Goal: Task Accomplishment & Management: Manage account settings

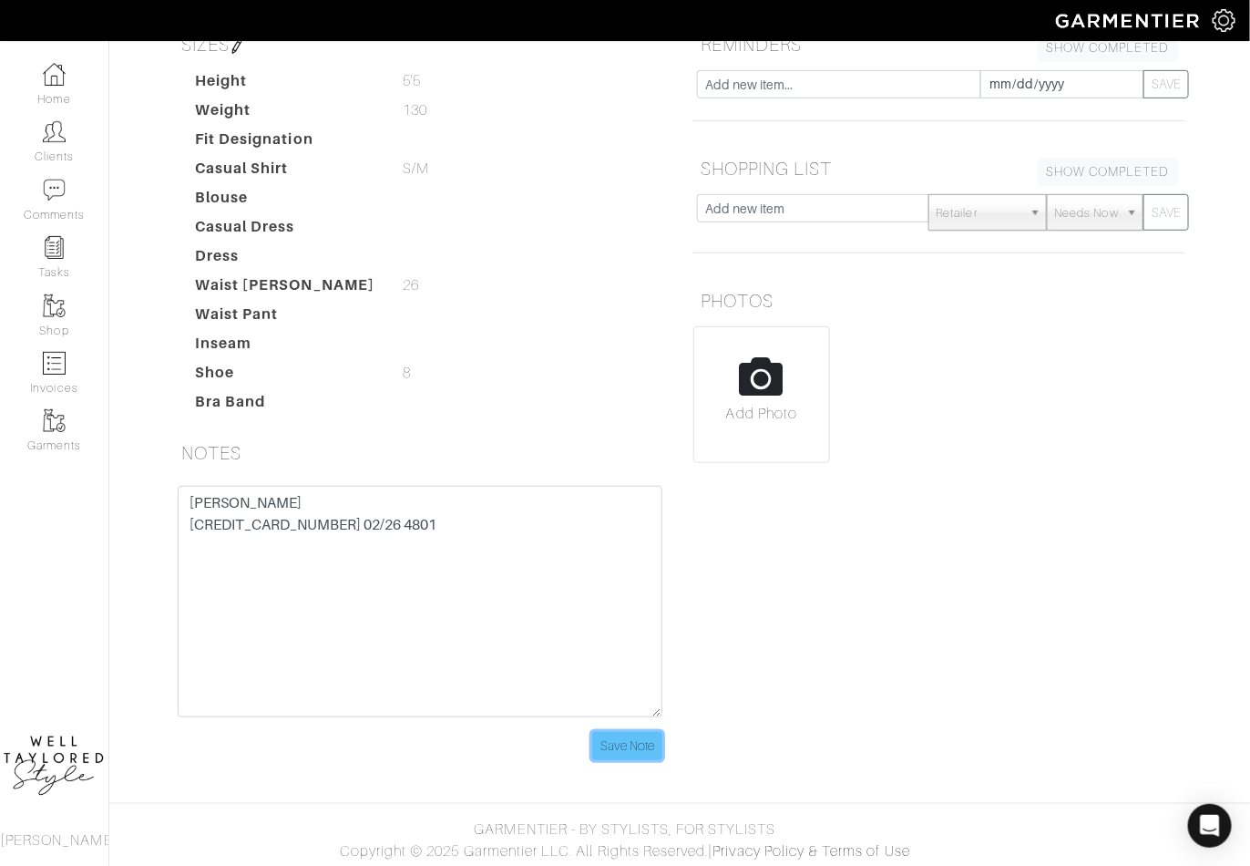
click at [625, 753] on input "Save Note" at bounding box center [627, 746] width 70 height 28
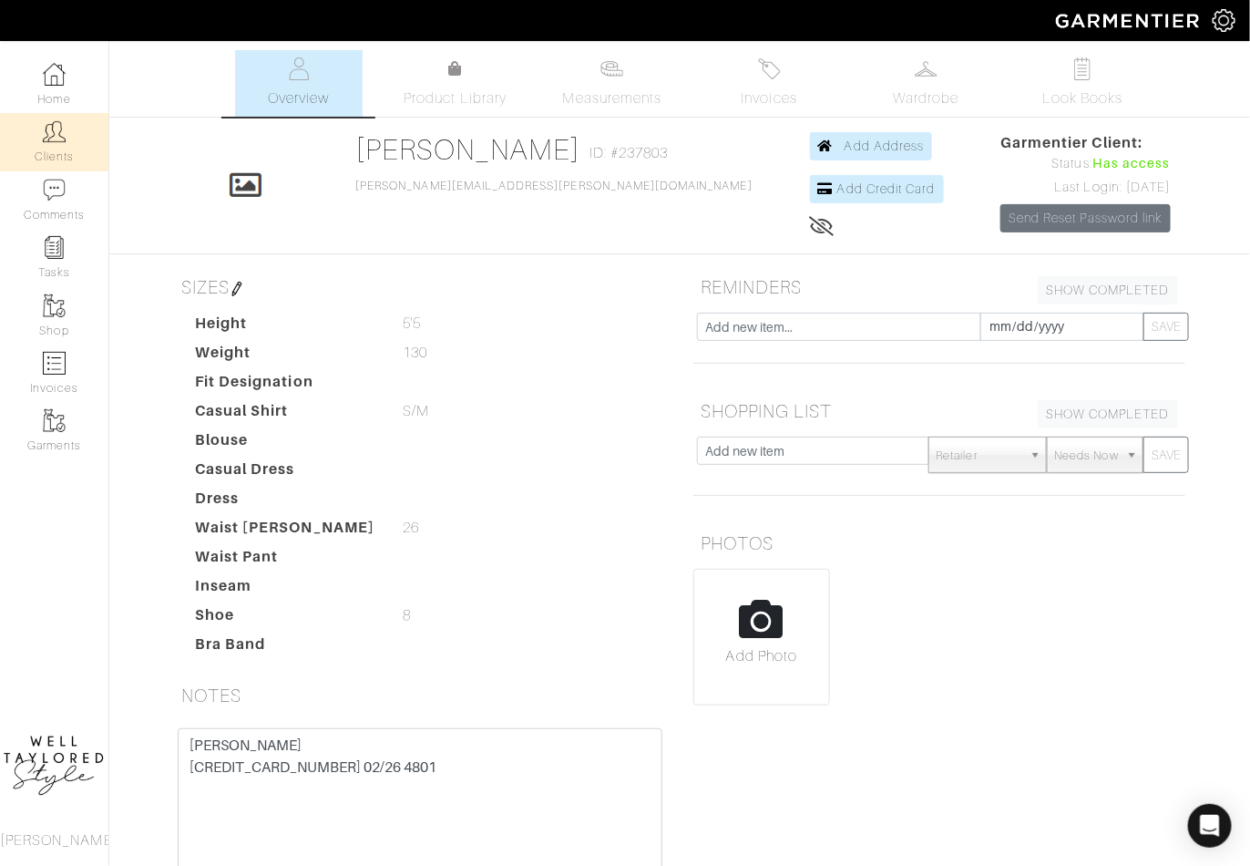
click at [61, 142] on img at bounding box center [54, 131] width 23 height 23
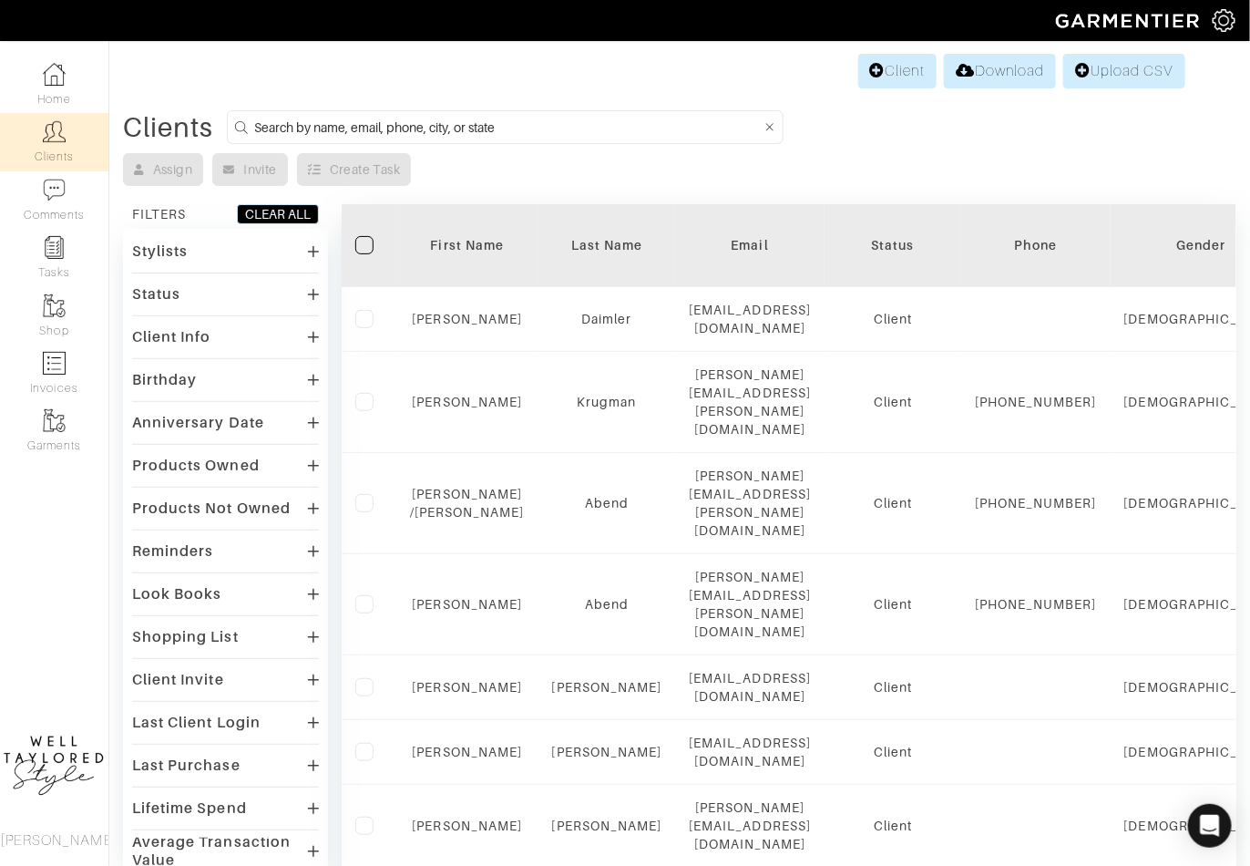
click at [467, 119] on input at bounding box center [508, 127] width 508 height 23
type input "s"
type input "david"
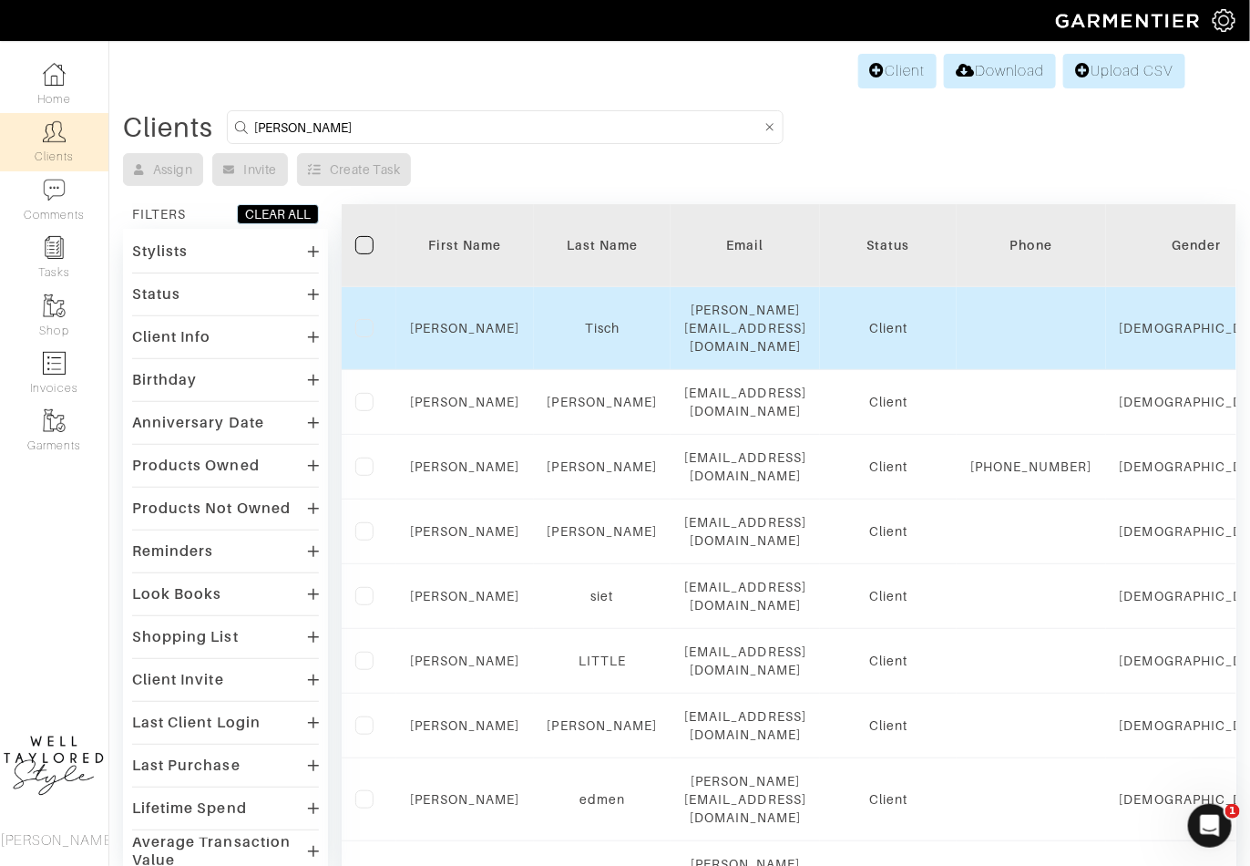
click at [602, 319] on div "Tisch" at bounding box center [603, 328] width 110 height 18
click at [602, 321] on link "Tisch" at bounding box center [602, 328] width 35 height 15
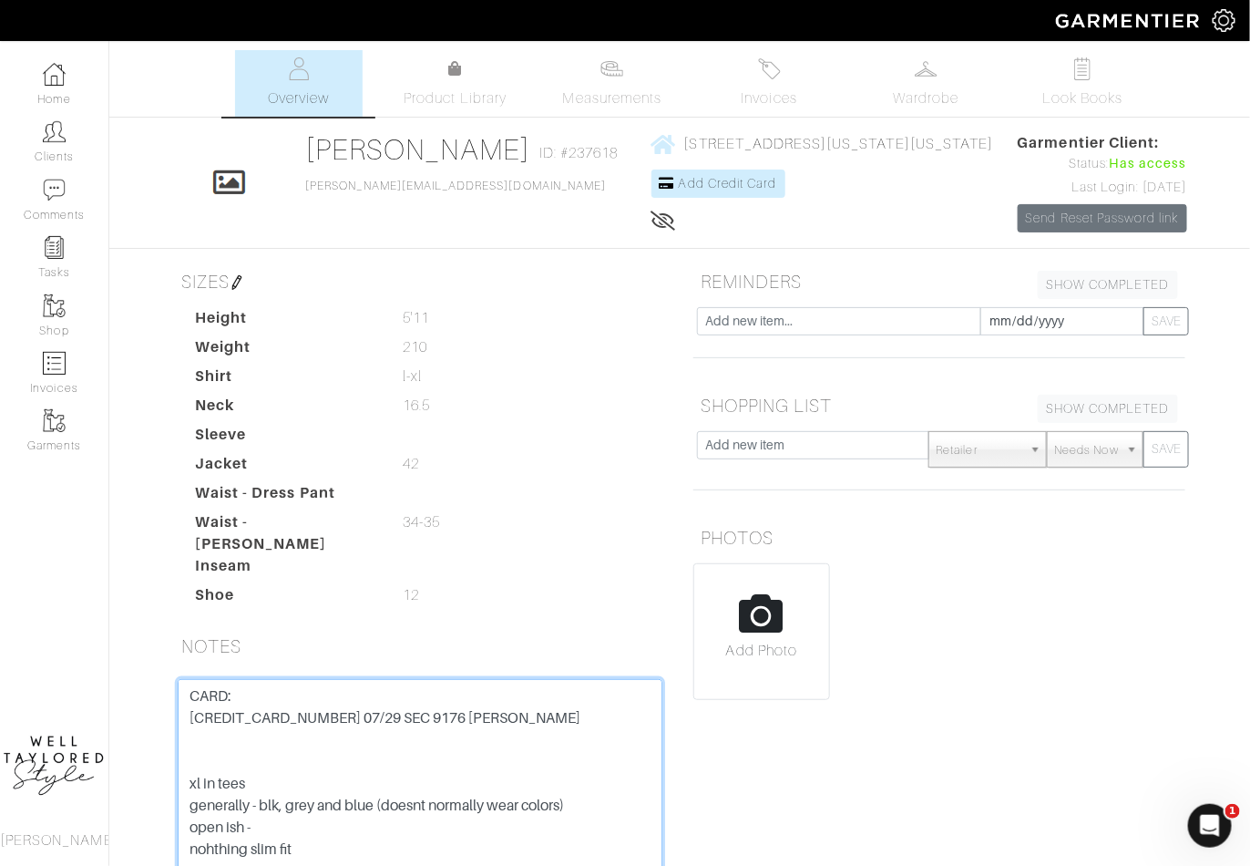
click at [297, 723] on textarea "CARD: 371241449968057 07/29 SEC 9176 AYELET SCHABES xl in tees generally - blk,…" at bounding box center [420, 794] width 485 height 231
paste textarea "James Perse size 3 shirts Shorts size 2 33/34 waist Linens brights nothing tigh…"
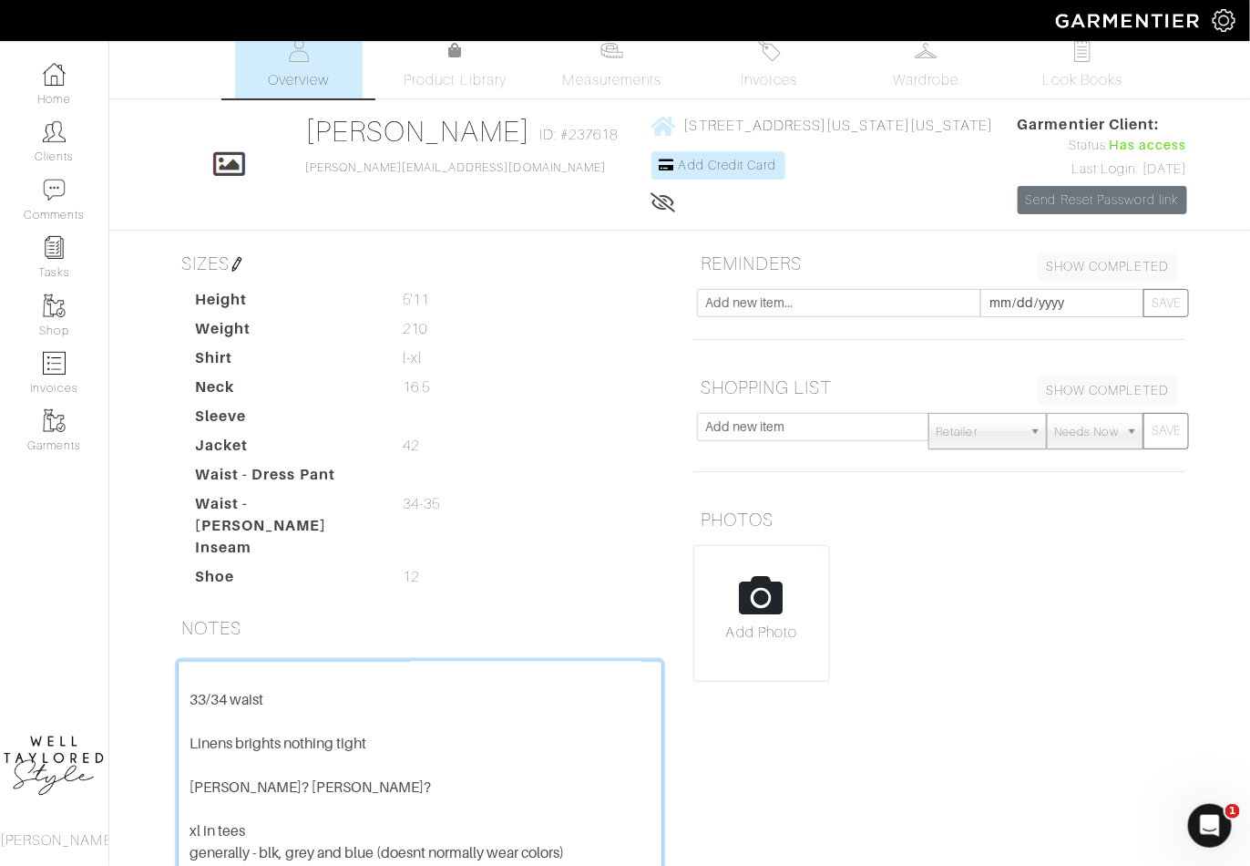
scroll to position [65, 0]
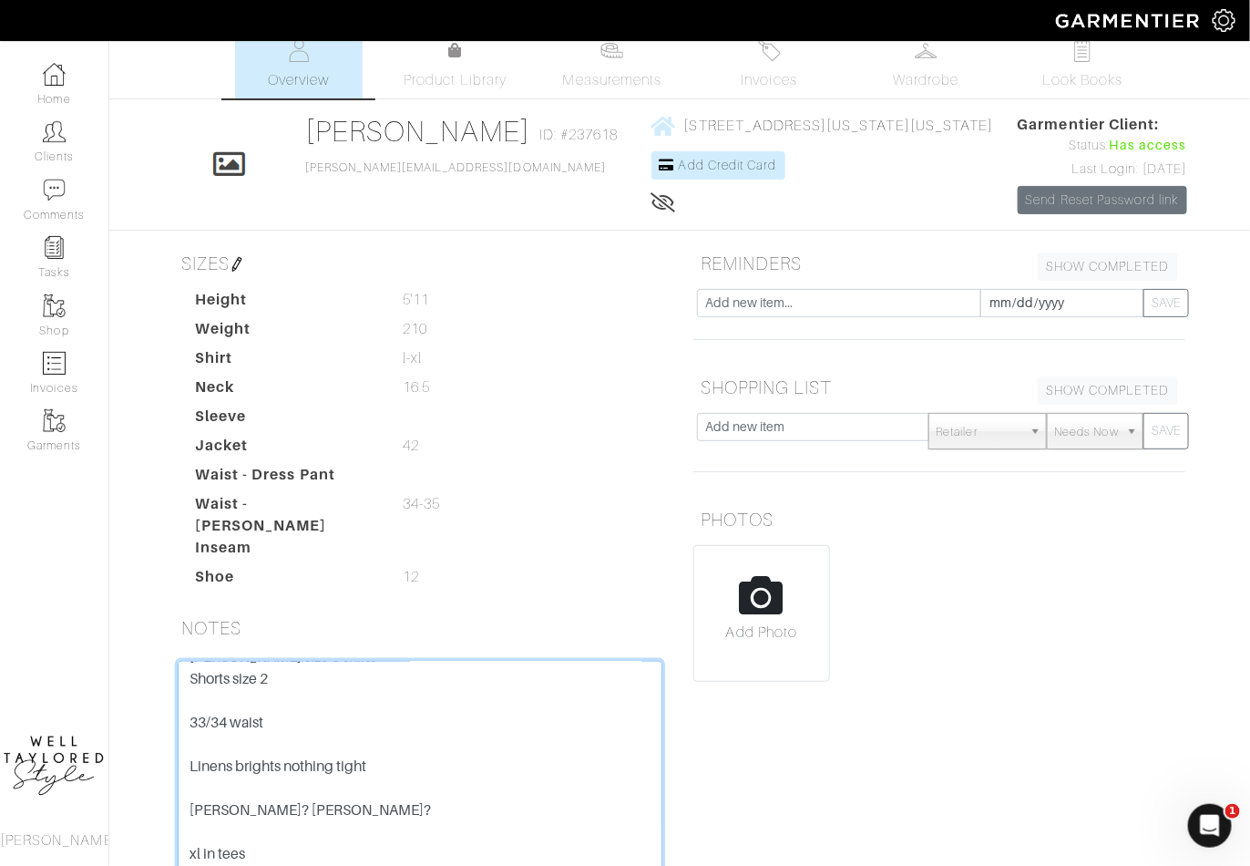
drag, startPoint x: 310, startPoint y: 797, endPoint x: 197, endPoint y: 808, distance: 113.5
click at [198, 808] on textarea "CARD: 371241449968057 07/29 SEC 9176 AYELET SCHABES xl in tees generally - blk,…" at bounding box center [420, 776] width 485 height 231
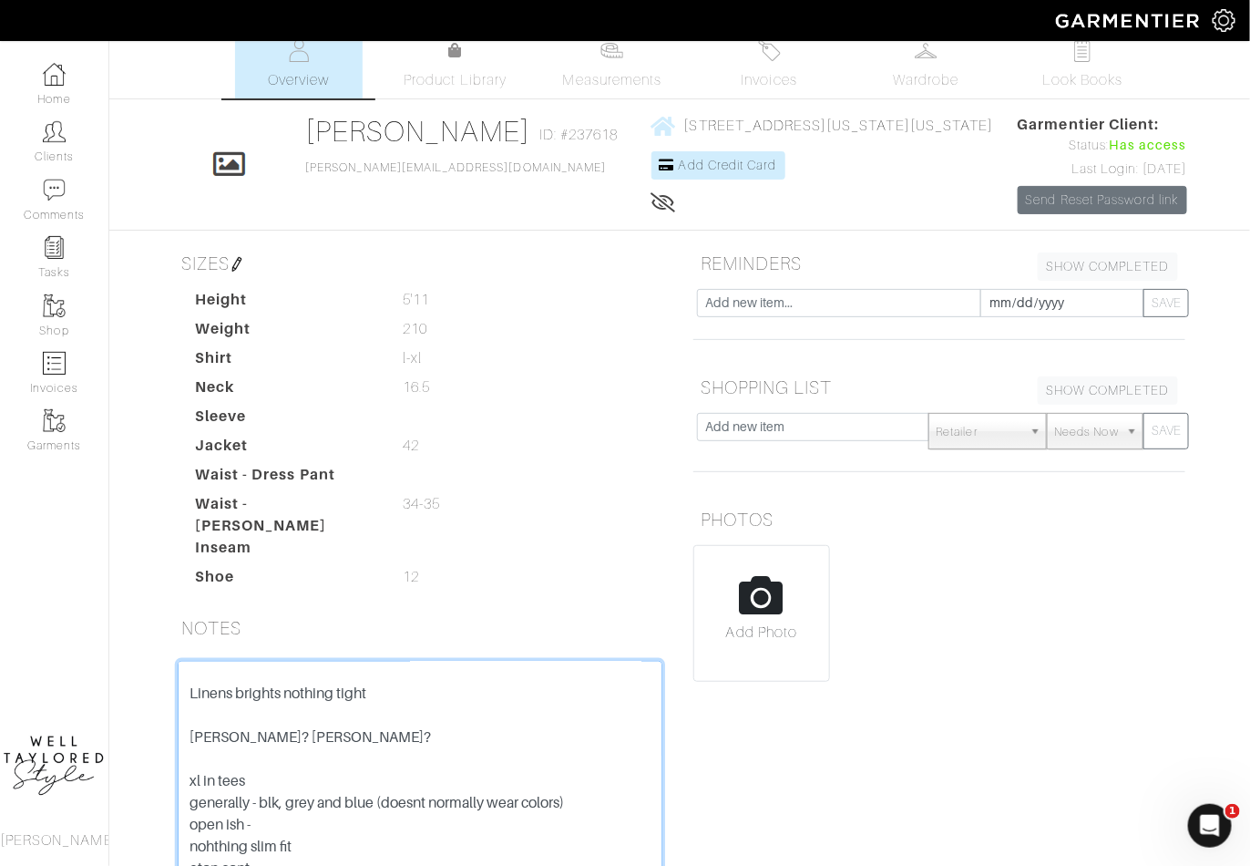
scroll to position [179, 0]
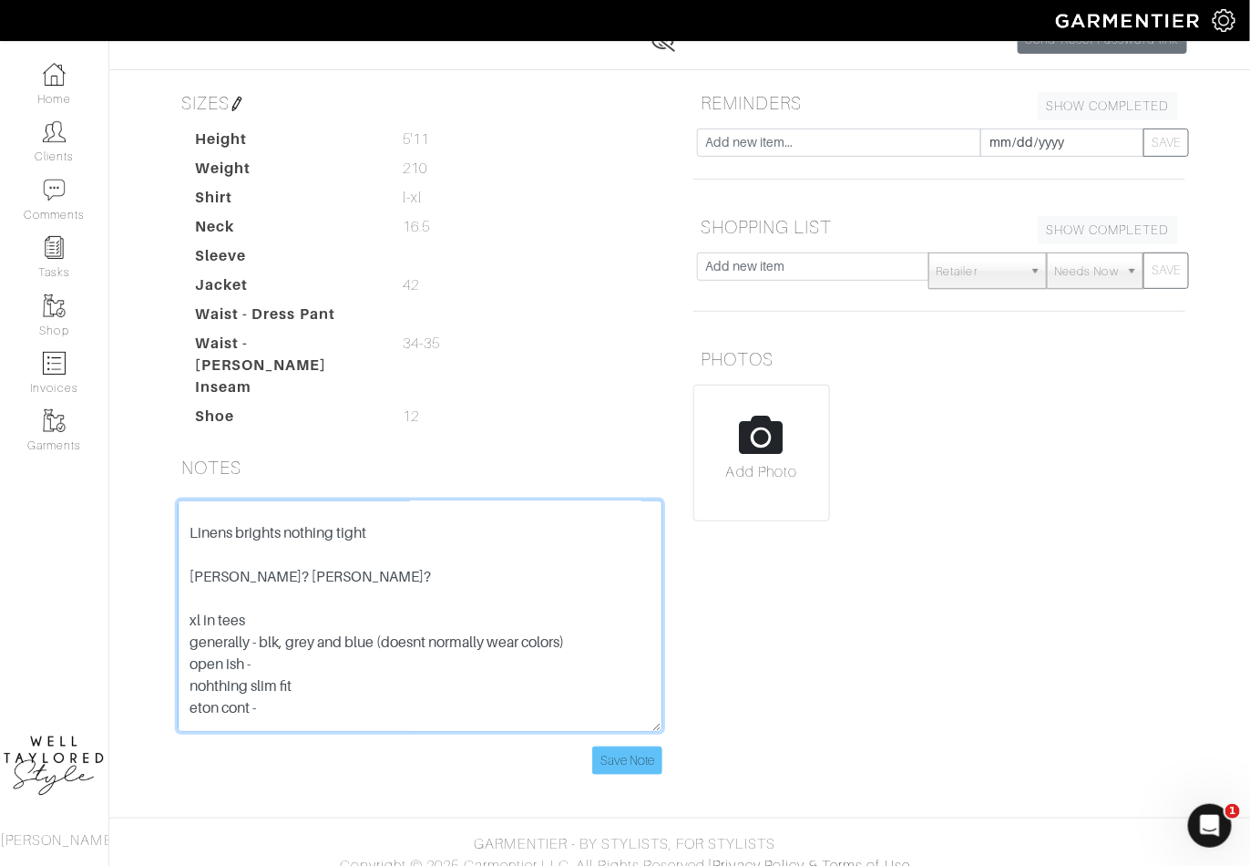
type textarea "CARD: 371241449968057 07/29 SEC 9176 AYELET SCHABES James Perse size 3 shirts S…"
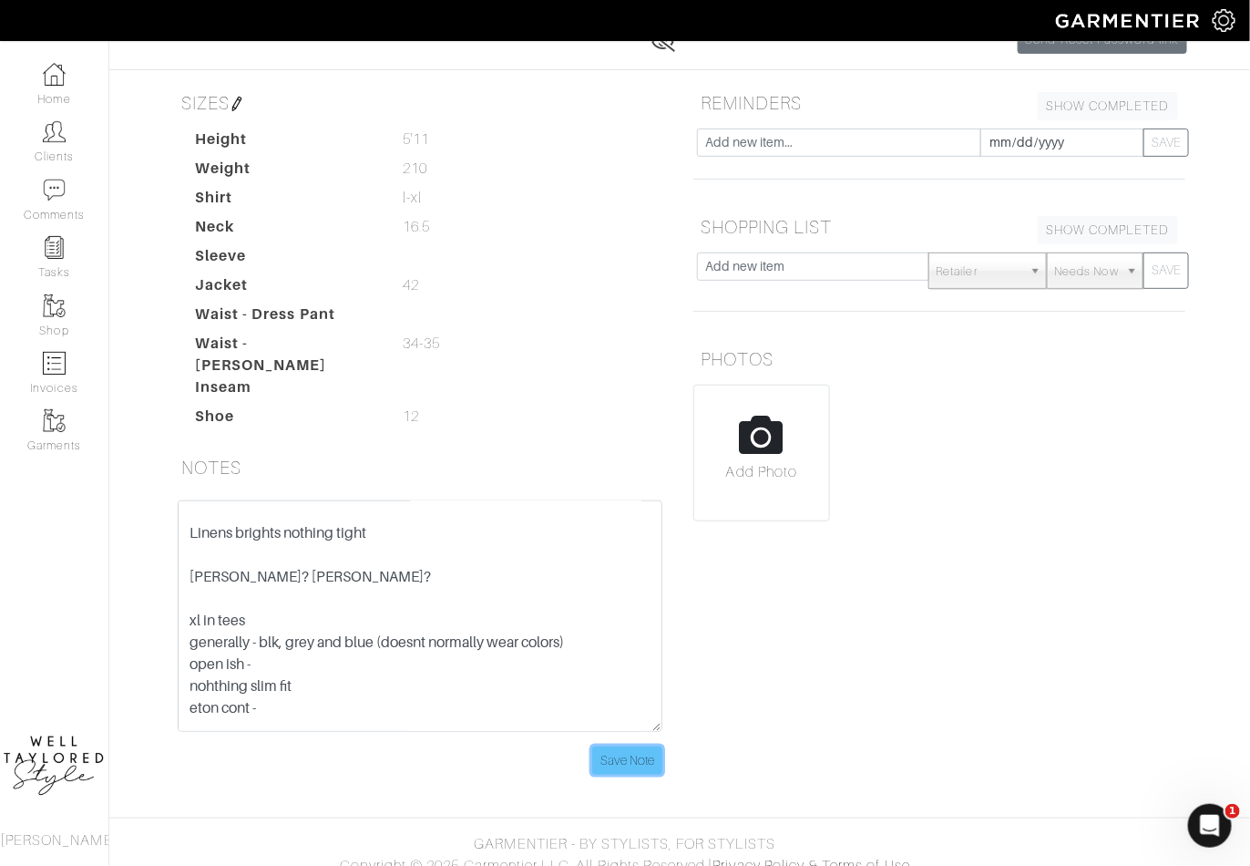
click at [621, 749] on input "Save Note" at bounding box center [627, 760] width 70 height 28
click at [640, 746] on input "Save Note" at bounding box center [627, 760] width 70 height 28
click at [48, 134] on img at bounding box center [54, 131] width 23 height 23
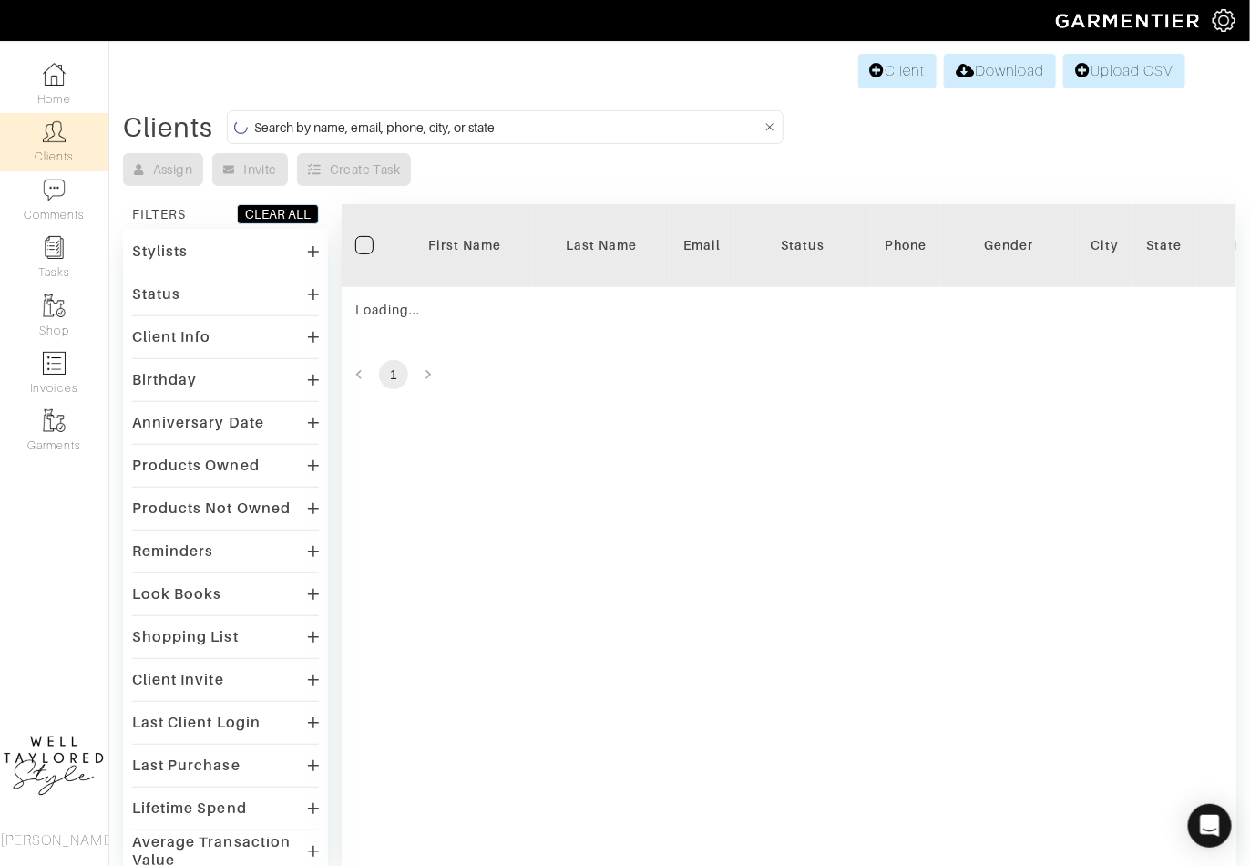
click at [314, 126] on input at bounding box center [508, 127] width 508 height 23
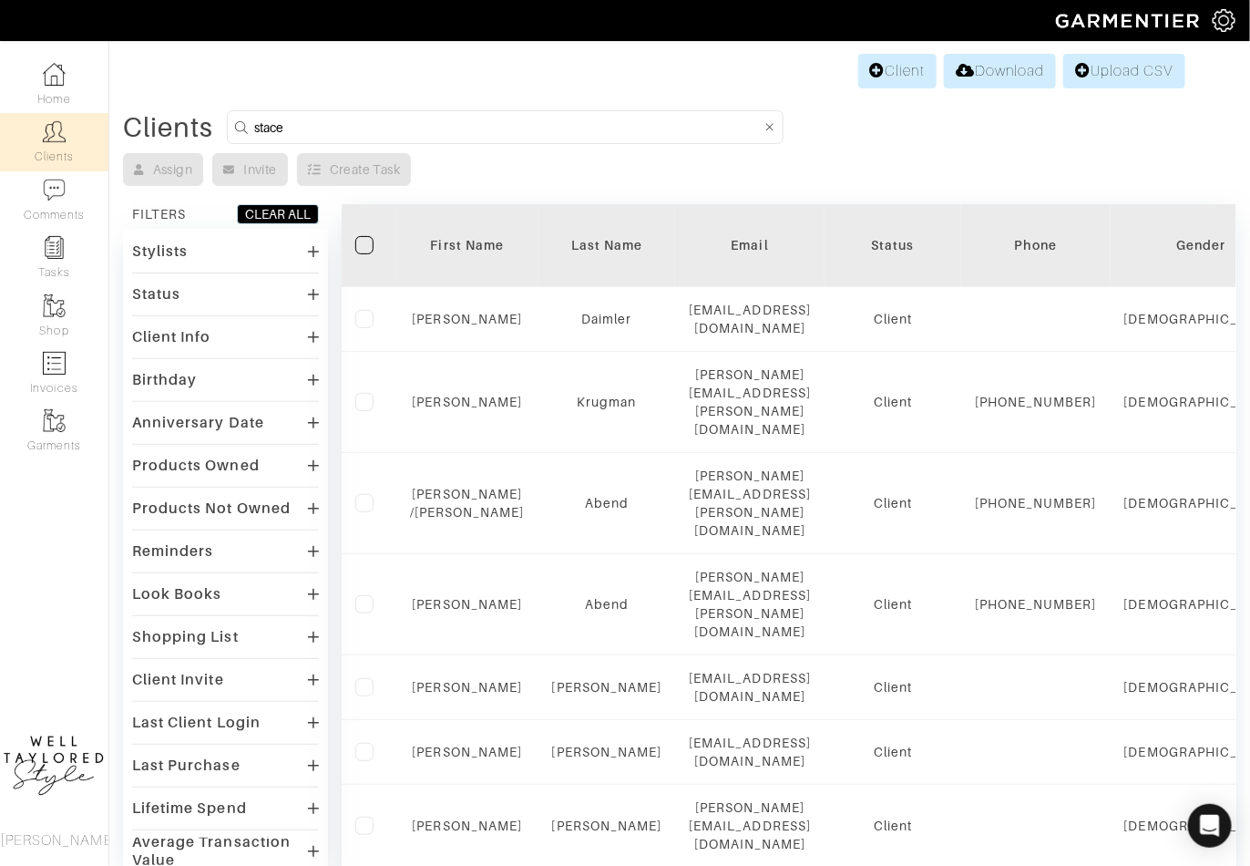
type input "stacey"
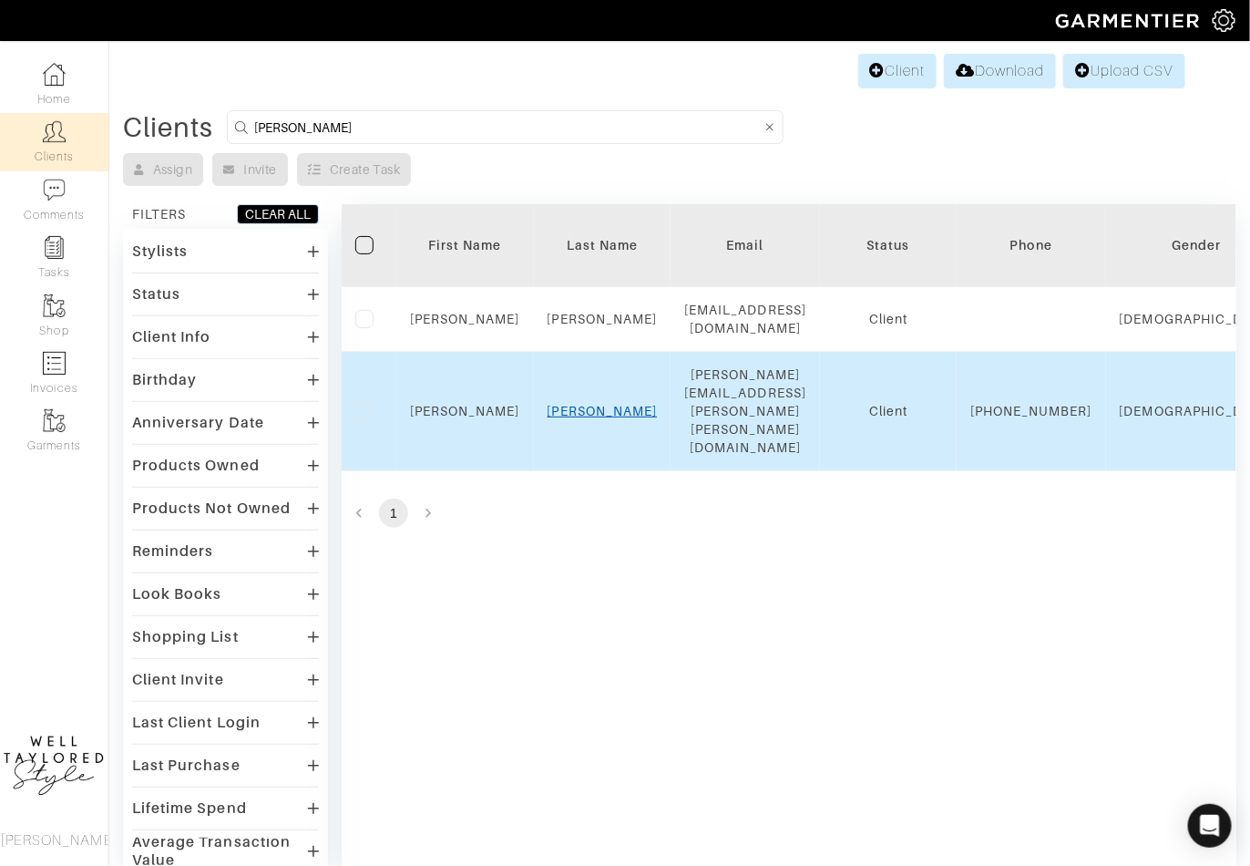
click at [595, 404] on link "STEWART" at bounding box center [603, 411] width 110 height 15
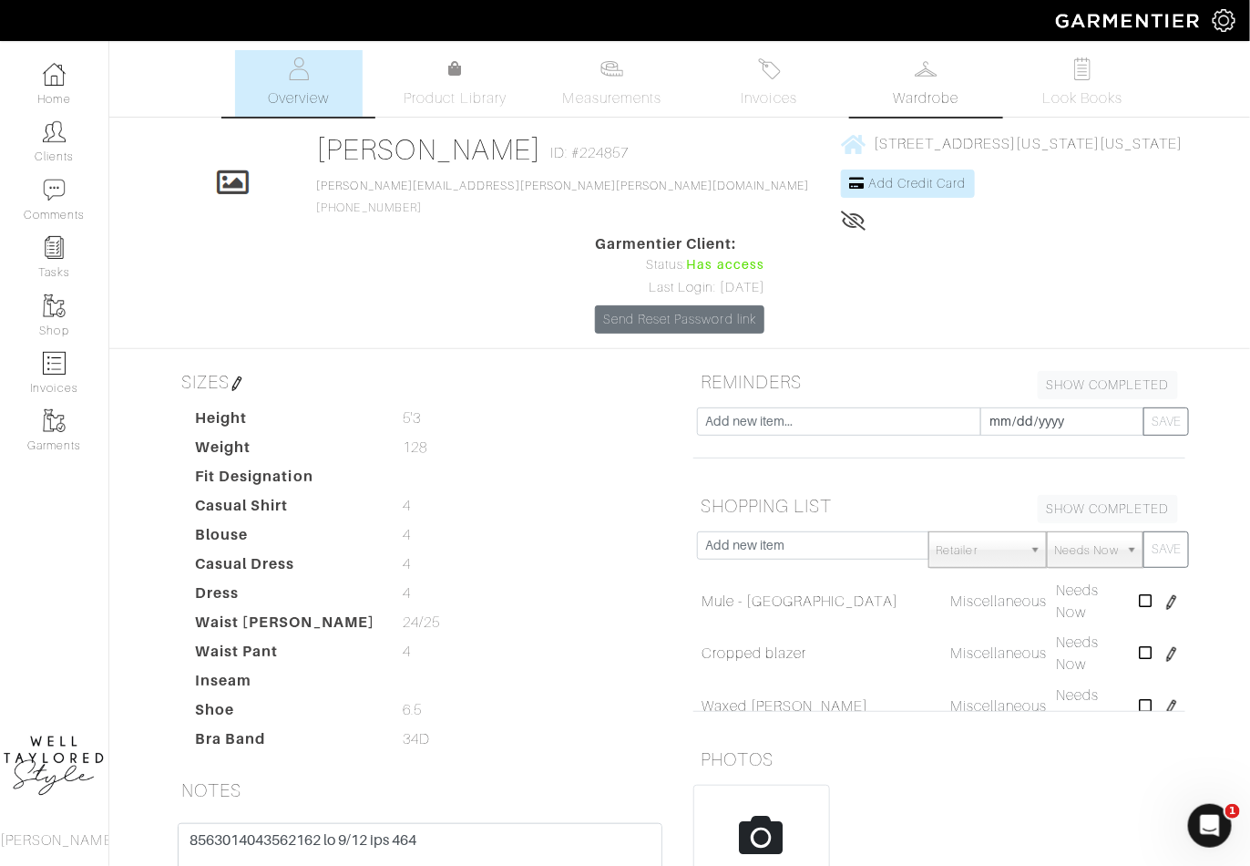
click at [935, 84] on link "Wardrobe" at bounding box center [926, 83] width 128 height 67
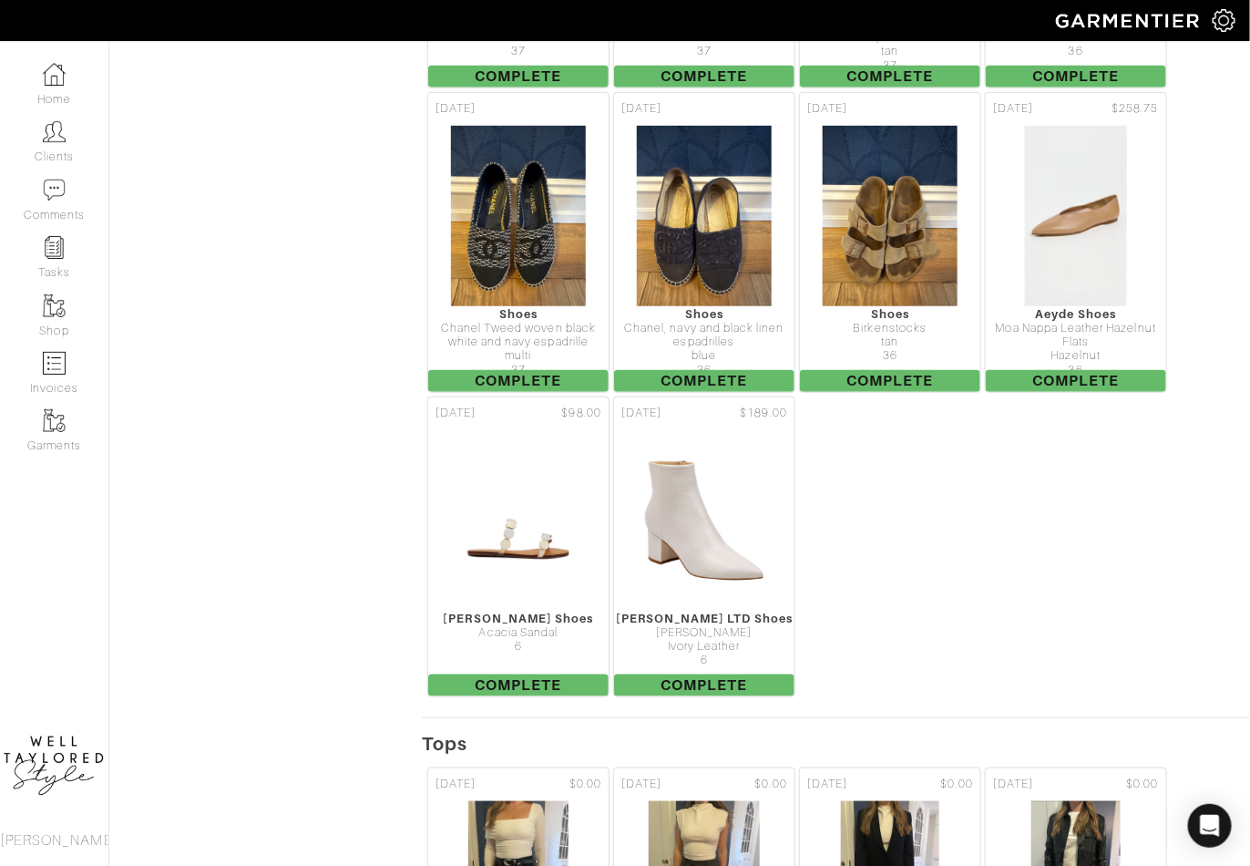
scroll to position [2584, 0]
